Goal: Obtain resource: Download file/media

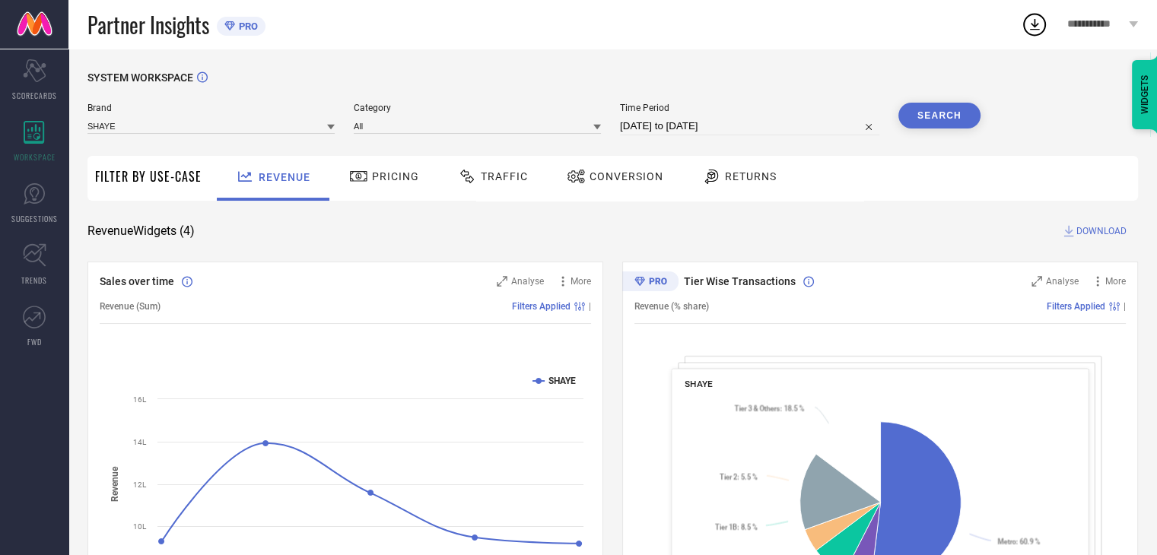
click at [604, 182] on span "Conversion" at bounding box center [627, 176] width 74 height 12
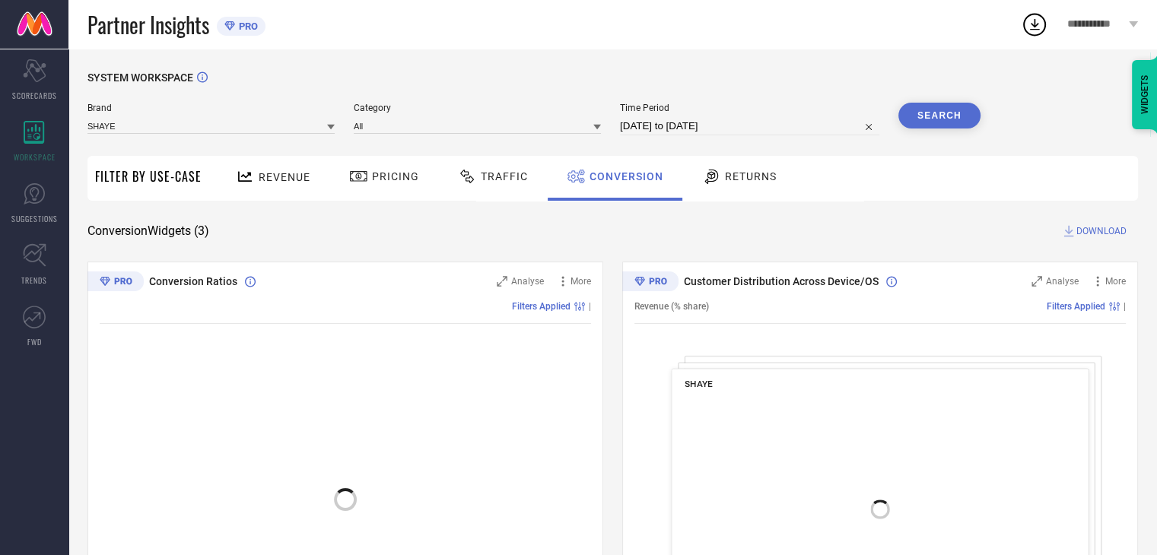
select select "6"
select select "2025"
select select "7"
select select "2025"
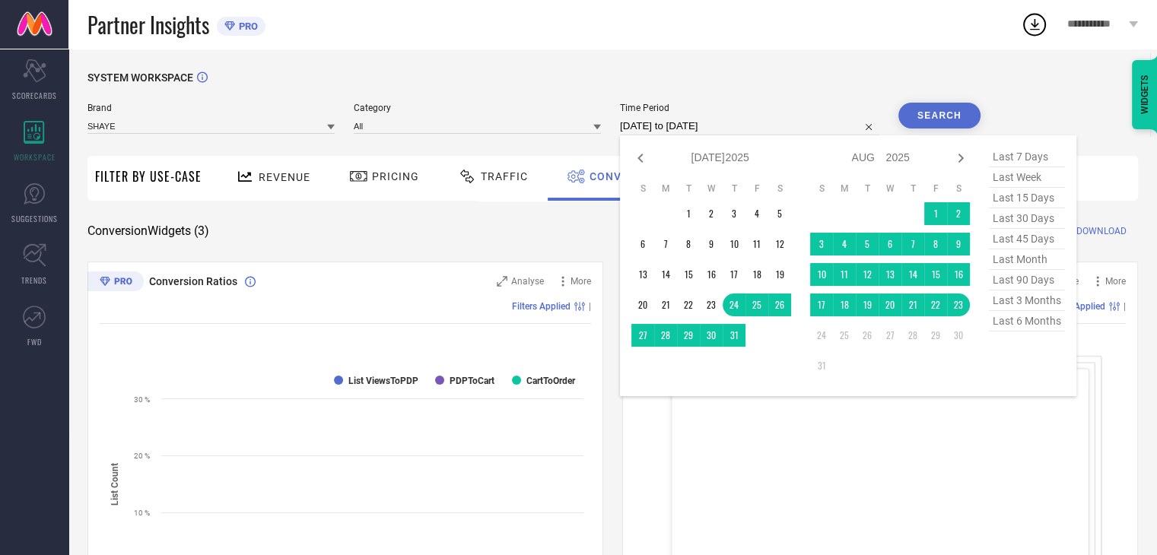
click at [763, 129] on input "24-07-2025 to 23-08-2025" at bounding box center [749, 126] width 259 height 18
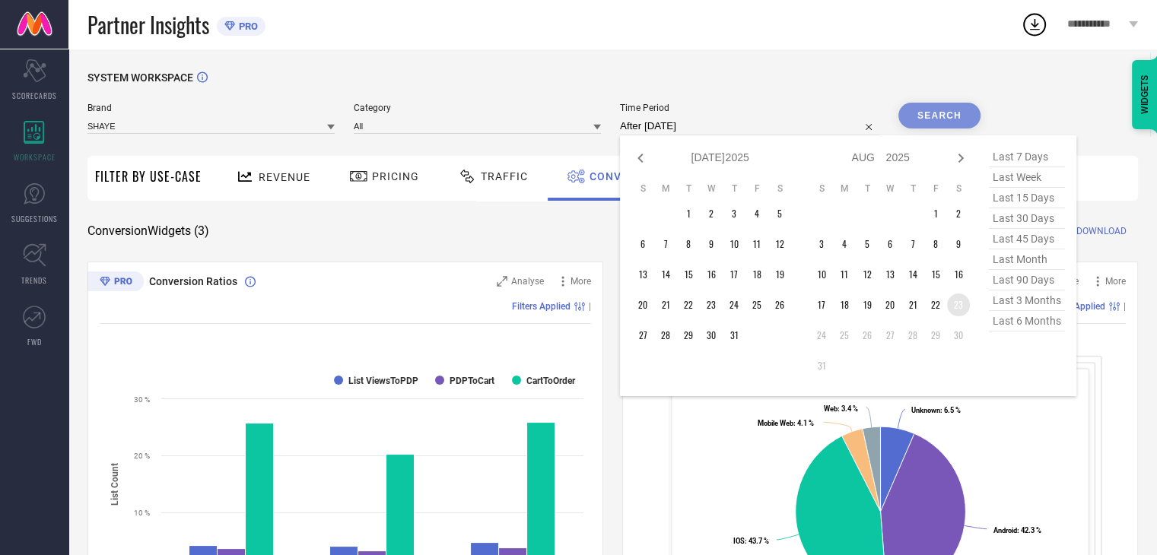
click at [965, 307] on td "23" at bounding box center [958, 305] width 23 height 23
type input "23-08-2025 to 23-08-2025"
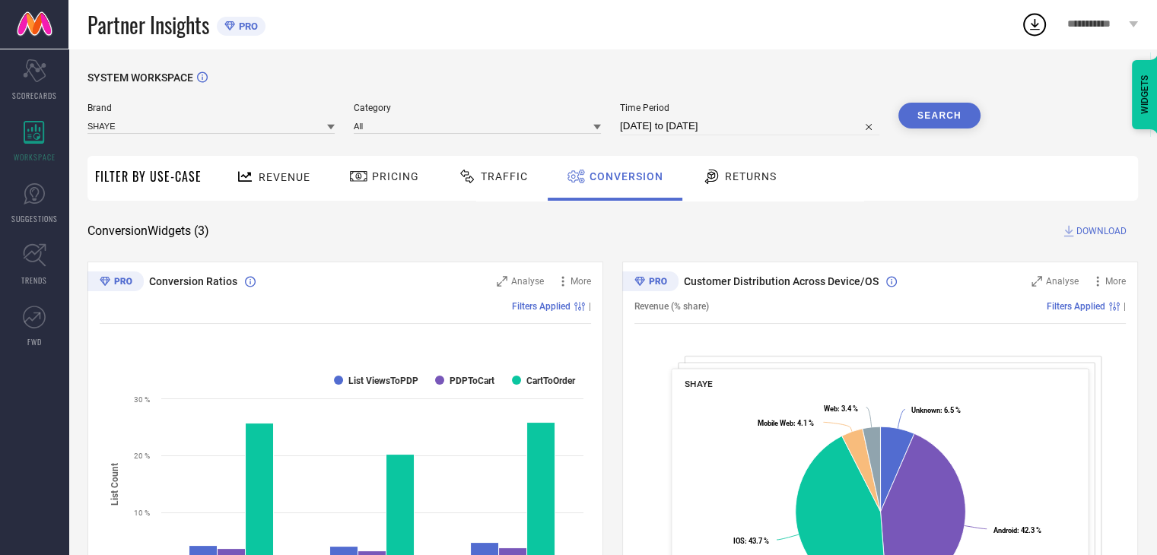
click at [940, 113] on button "Search" at bounding box center [939, 116] width 82 height 26
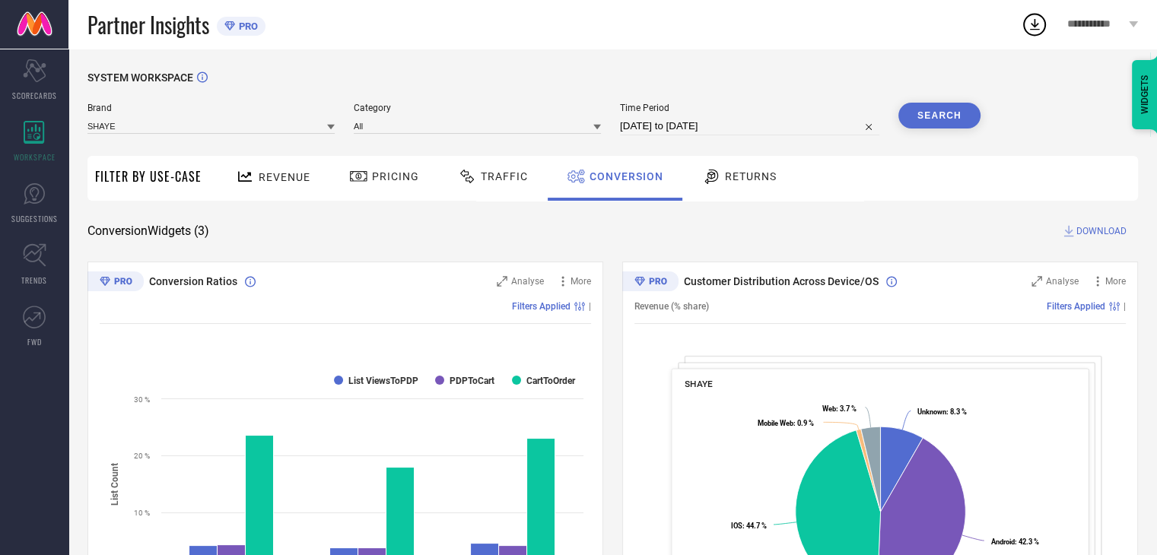
click at [1091, 232] on span "DOWNLOAD" at bounding box center [1102, 231] width 50 height 15
click at [1042, 22] on icon at bounding box center [1034, 24] width 27 height 27
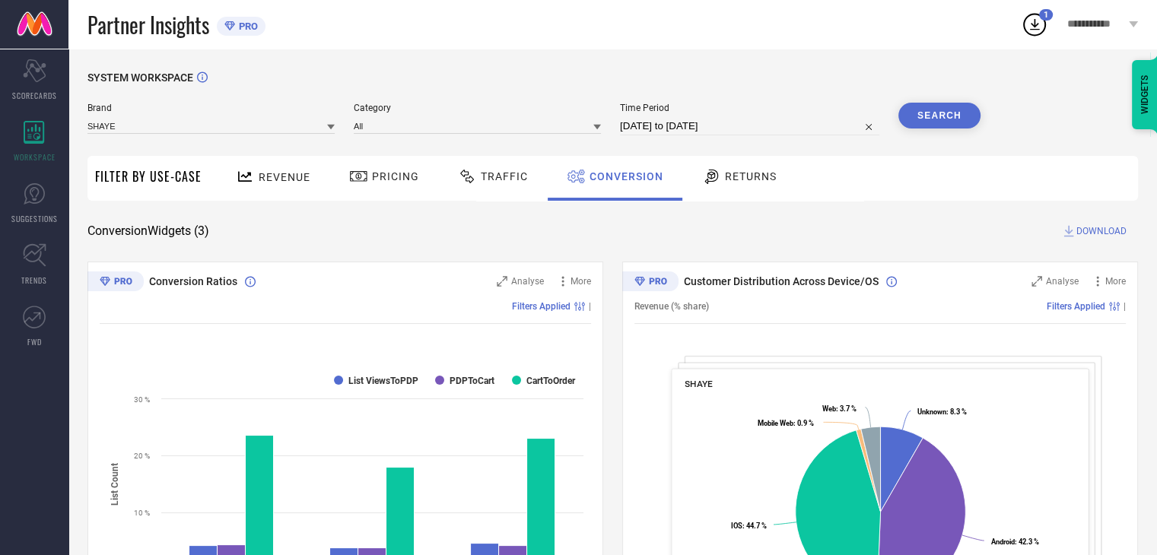
click at [375, 72] on div "SYSTEM WORKSPACE" at bounding box center [612, 87] width 1051 height 31
